Goal: Task Accomplishment & Management: Use online tool/utility

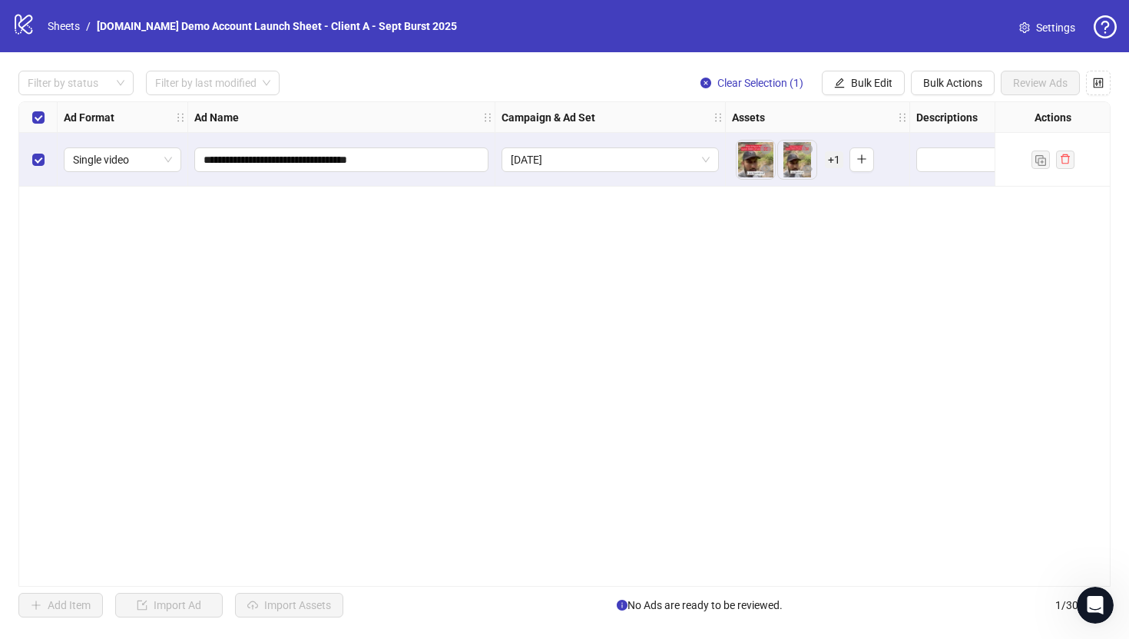
scroll to position [0, 395]
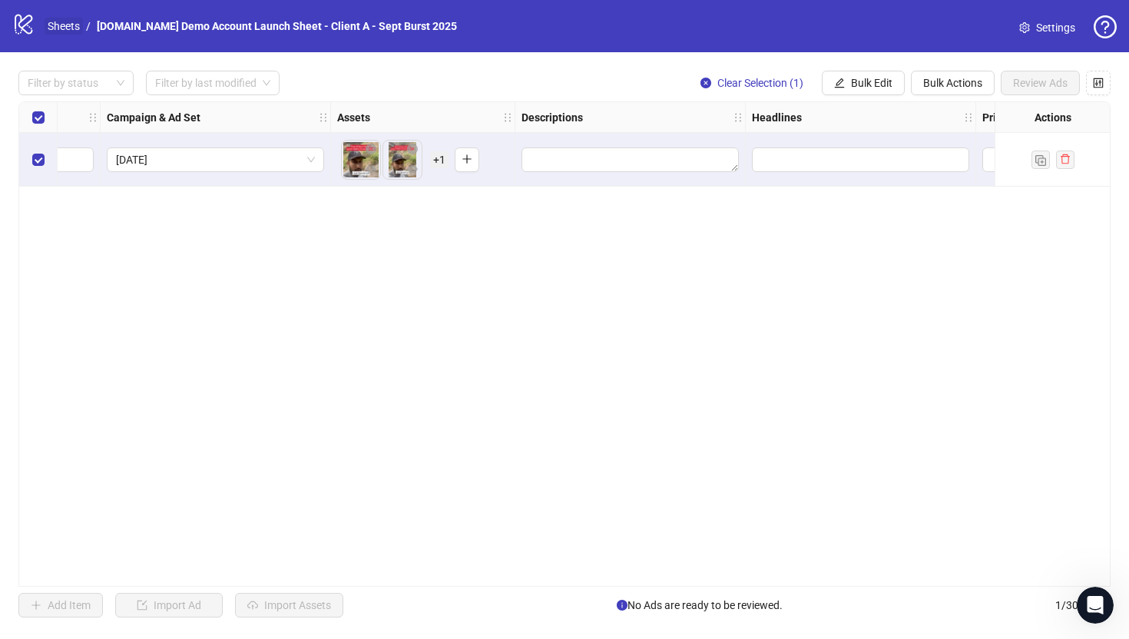
click at [62, 24] on link "Sheets" at bounding box center [64, 26] width 38 height 17
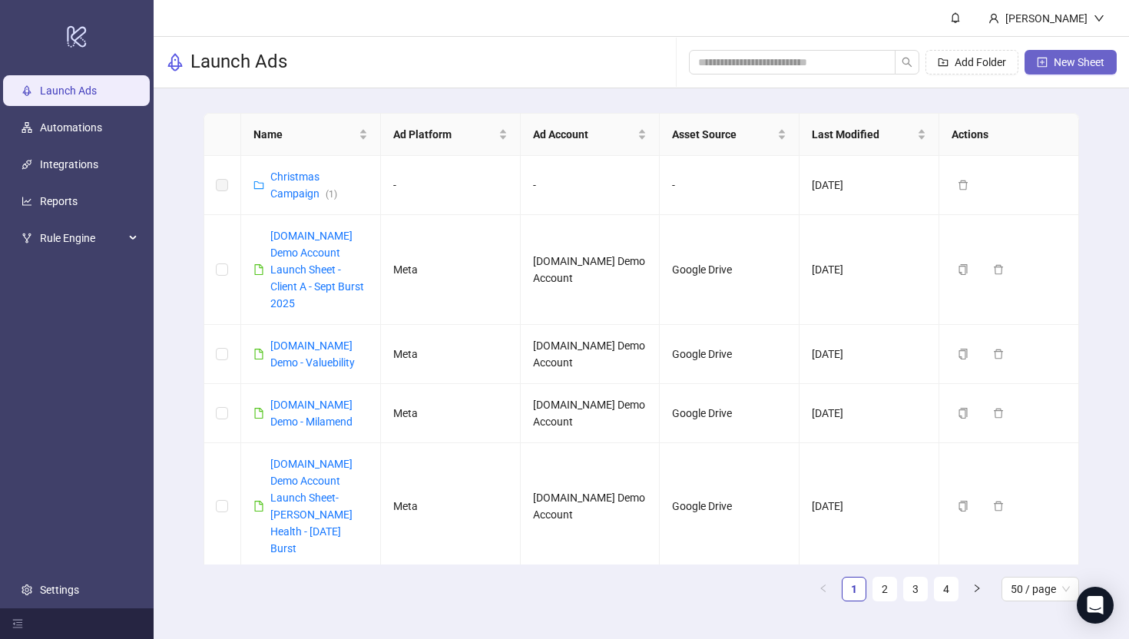
click at [1070, 63] on span "New Sheet" at bounding box center [1079, 62] width 51 height 12
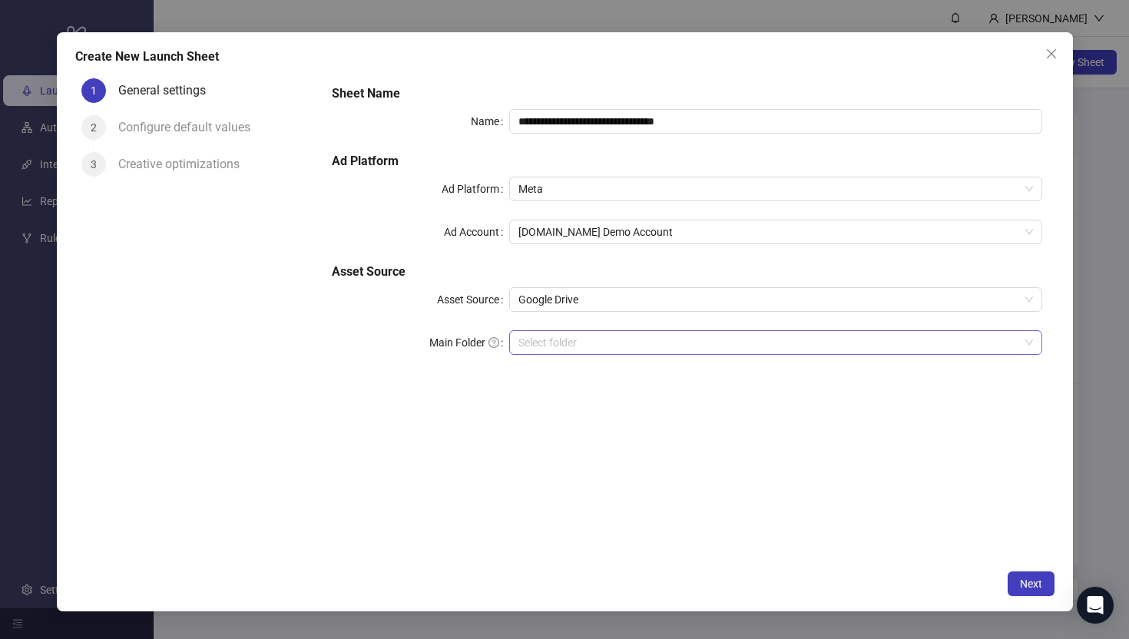
click at [540, 338] on input "Main Folder" at bounding box center [769, 342] width 500 height 23
click at [1052, 50] on icon "close" at bounding box center [1052, 54] width 12 height 12
